Goal: Subscribe to service/newsletter

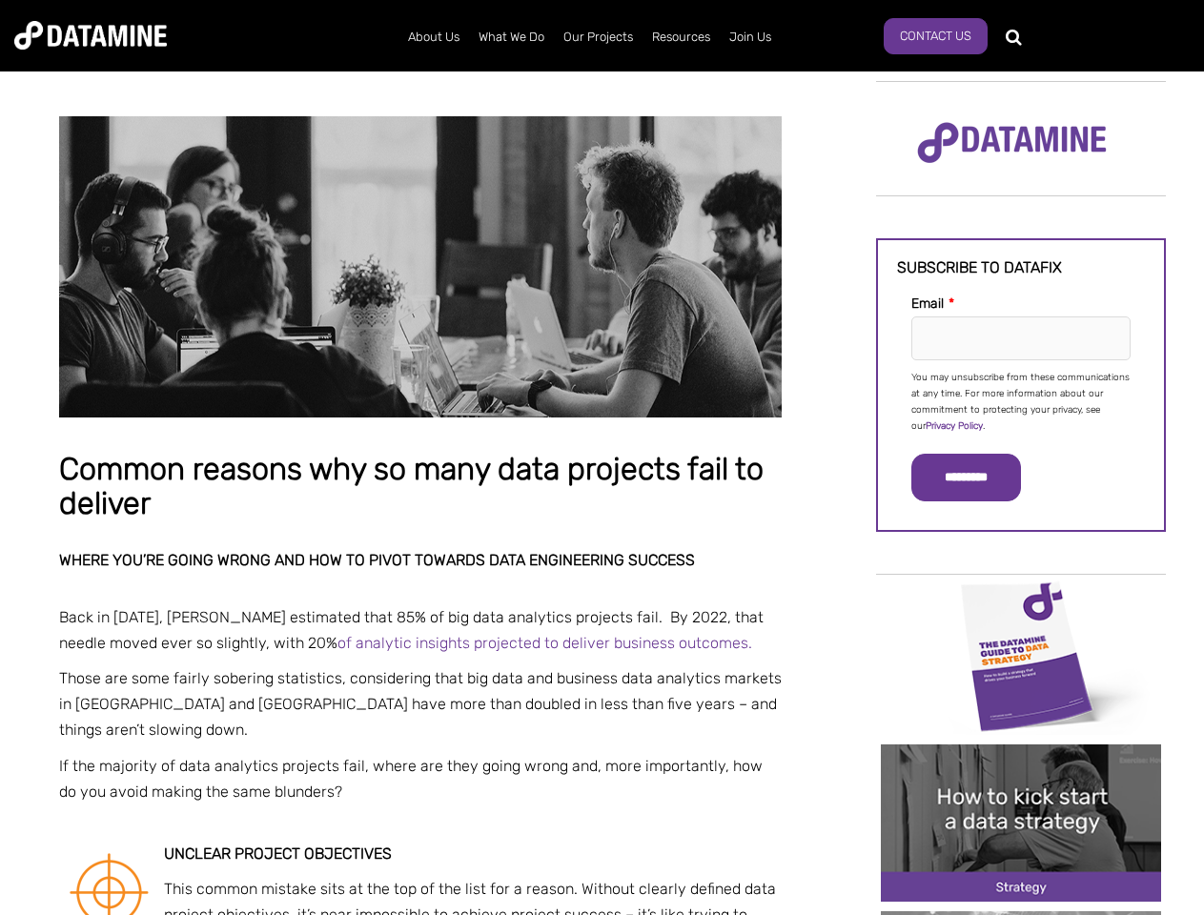
click at [1021, 400] on p "You may unsubscribe from these communications at any time. For more information…" at bounding box center [1020, 402] width 219 height 65
click at [977, 477] on input "*********" at bounding box center [966, 478] width 110 height 48
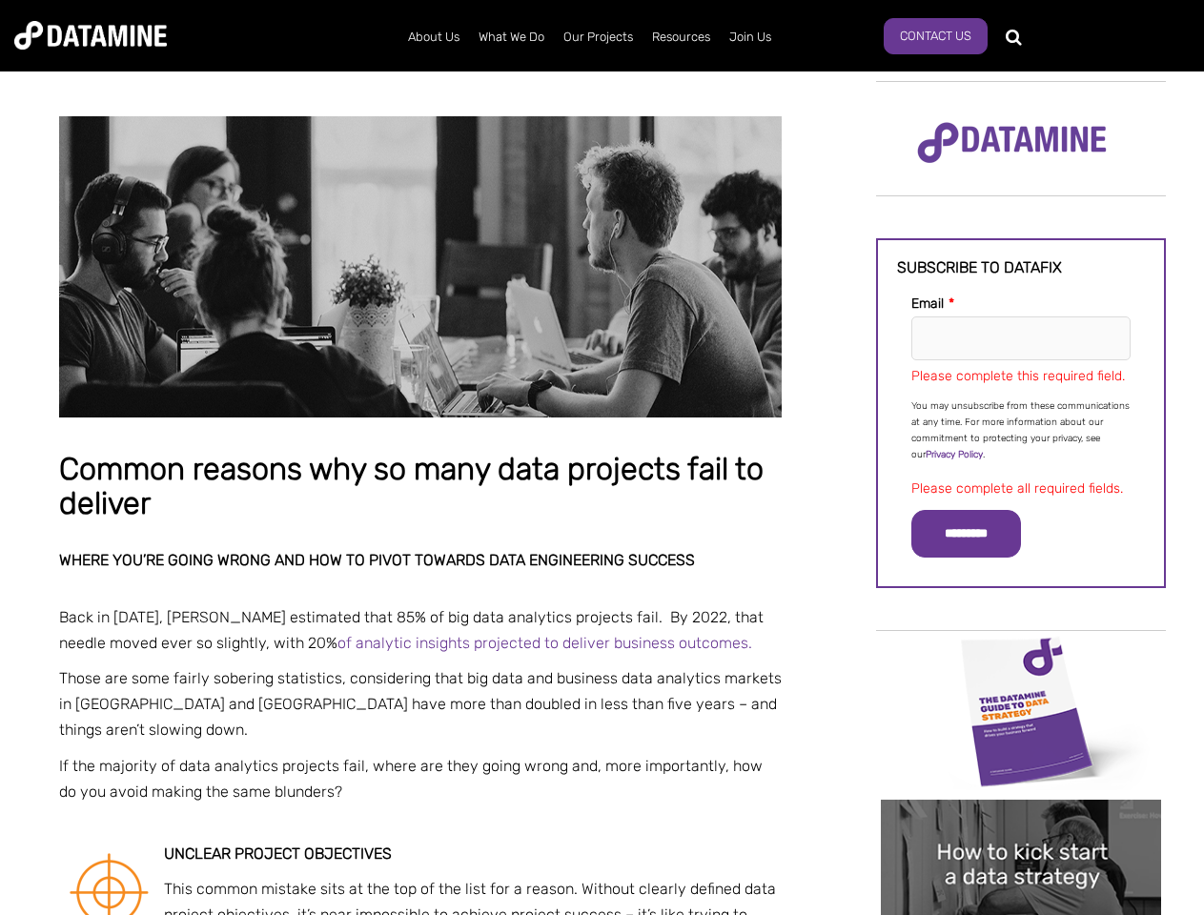
click at [1021, 655] on img "Image grid with {{ image_count }} images." at bounding box center [1020, 711] width 280 height 157
click at [1021, 655] on div "✕" at bounding box center [602, 457] width 1204 height 915
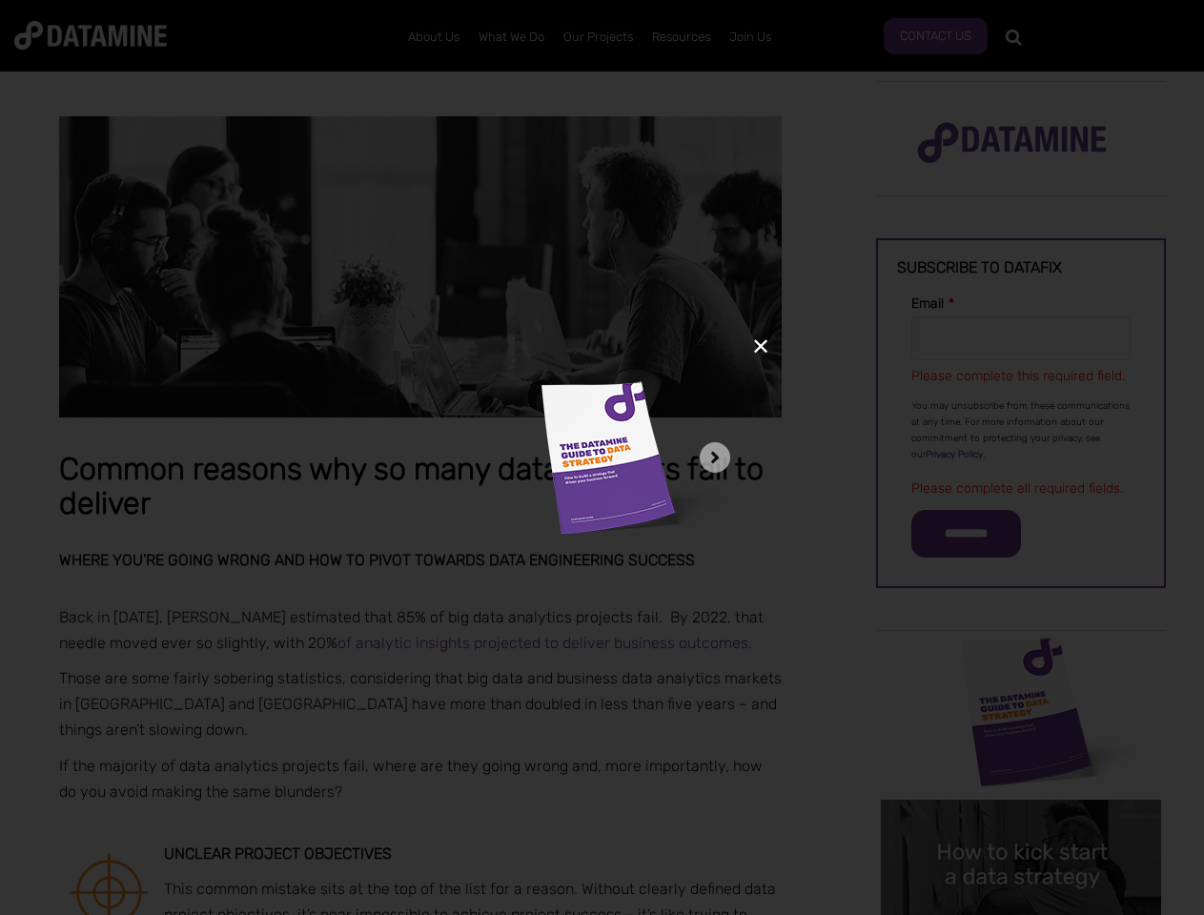
click at [1021, 822] on div "✕" at bounding box center [602, 457] width 1204 height 915
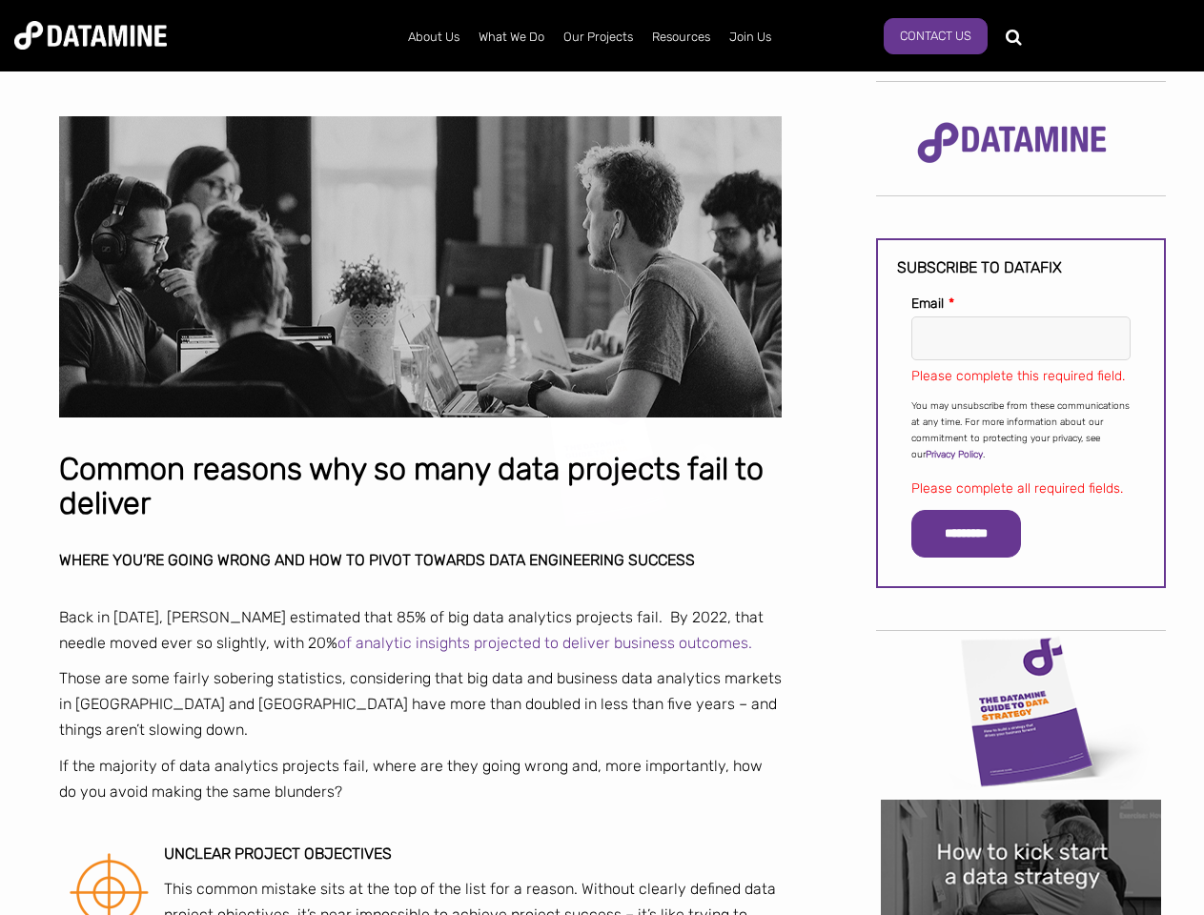
click at [1021, 822] on img "Image grid with {{ image_count }} images." at bounding box center [1020, 877] width 280 height 157
click at [1021, 913] on div "✕" at bounding box center [602, 457] width 1204 height 915
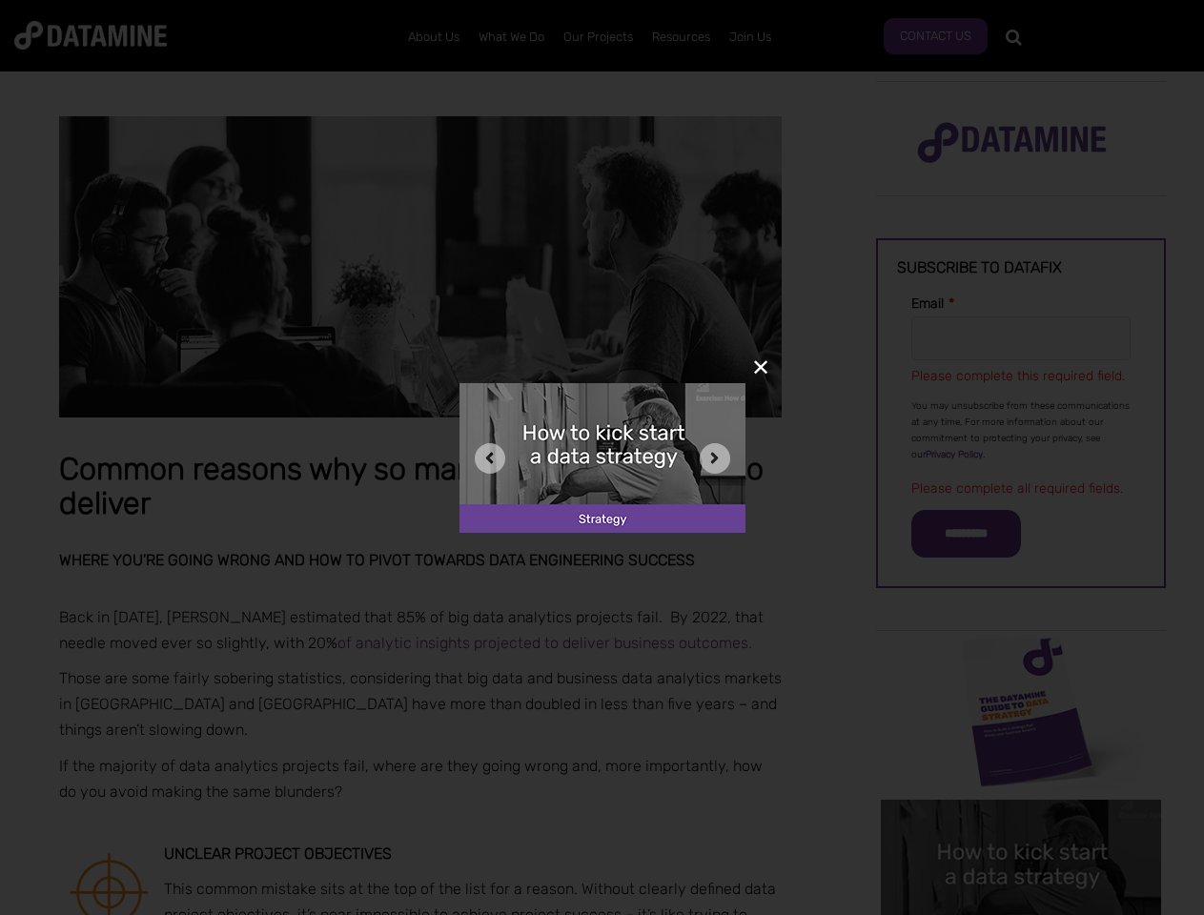
click at [1021, 913] on div "✕" at bounding box center [602, 457] width 1204 height 915
